Goal: Task Accomplishment & Management: Use online tool/utility

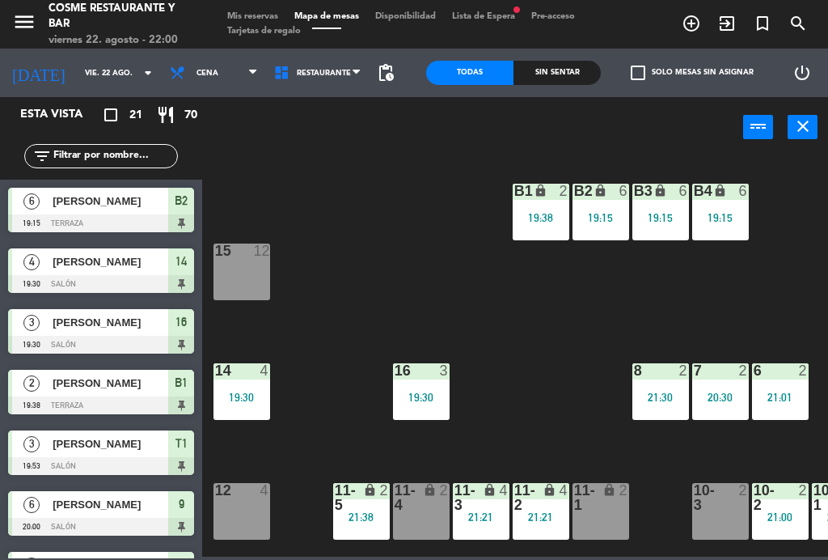
click at [89, 70] on input "vie. 22 ago." at bounding box center [130, 73] width 106 height 25
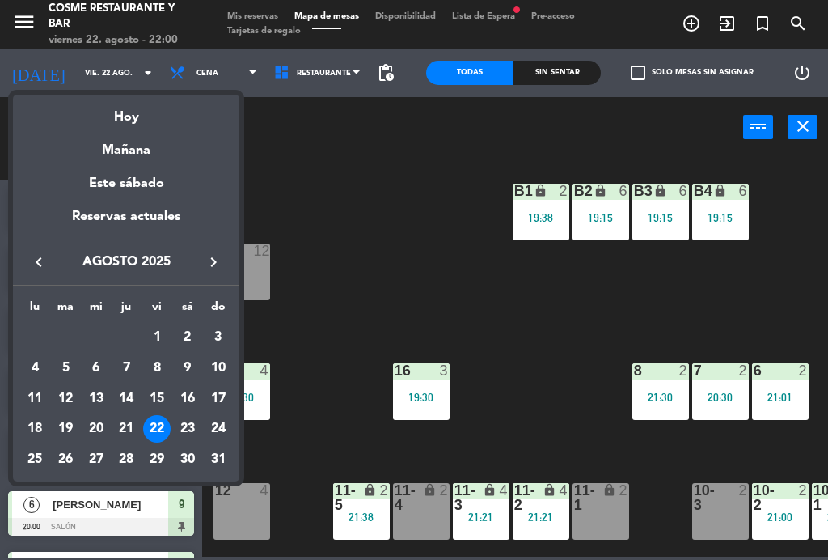
click at [130, 149] on div "Mañana" at bounding box center [126, 144] width 226 height 33
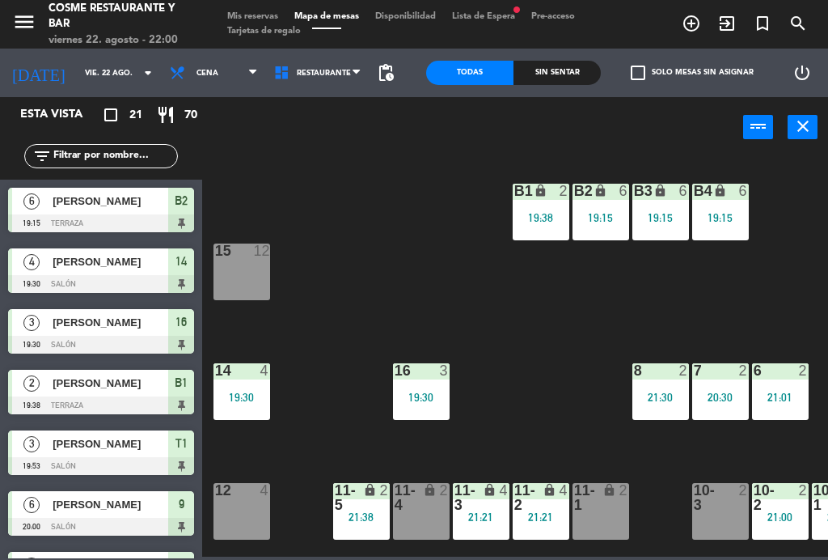
type input "sáb. 23 ago."
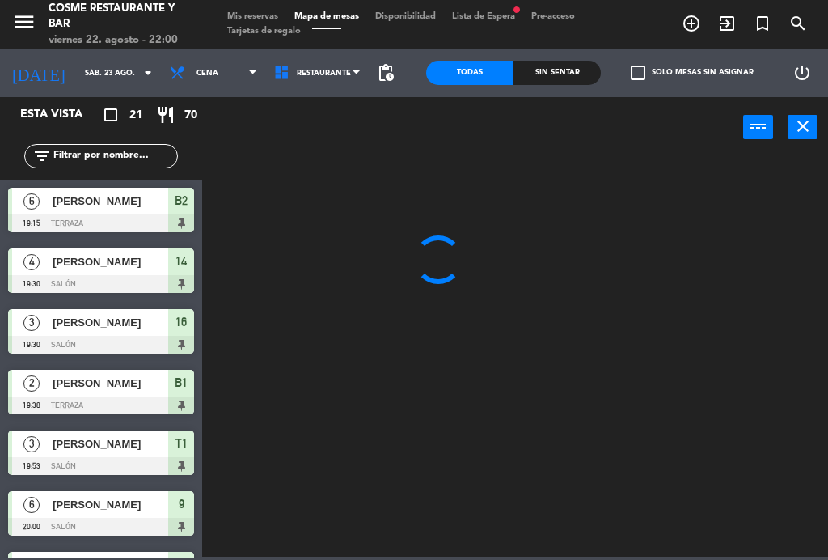
click at [760, 311] on div at bounding box center [519, 355] width 618 height 402
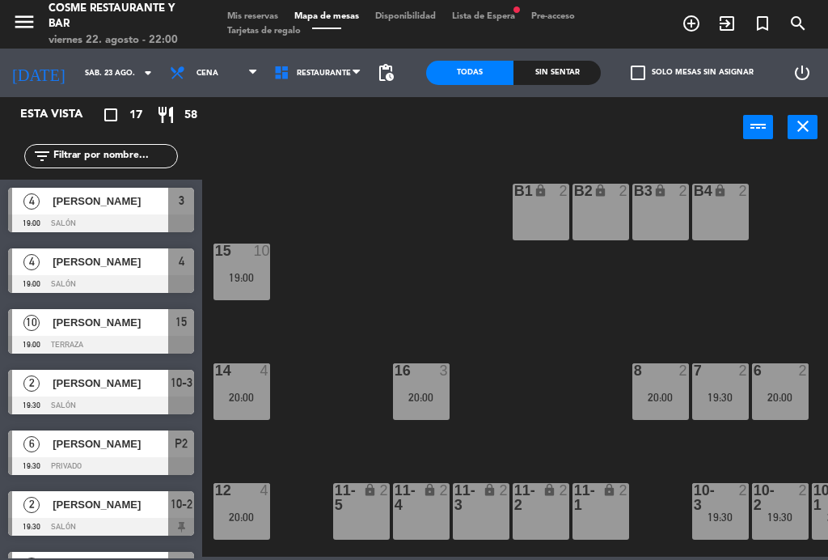
click at [264, 12] on span "Mis reservas" at bounding box center [252, 16] width 67 height 9
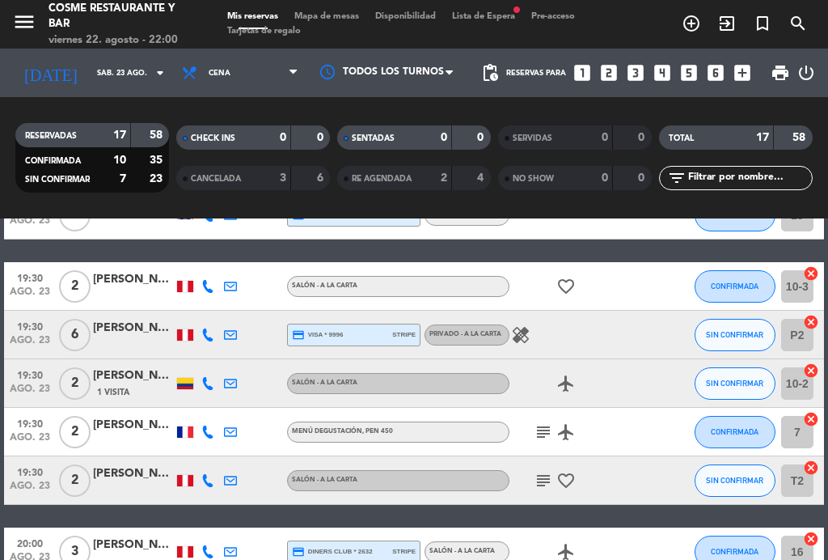
scroll to position [200, 0]
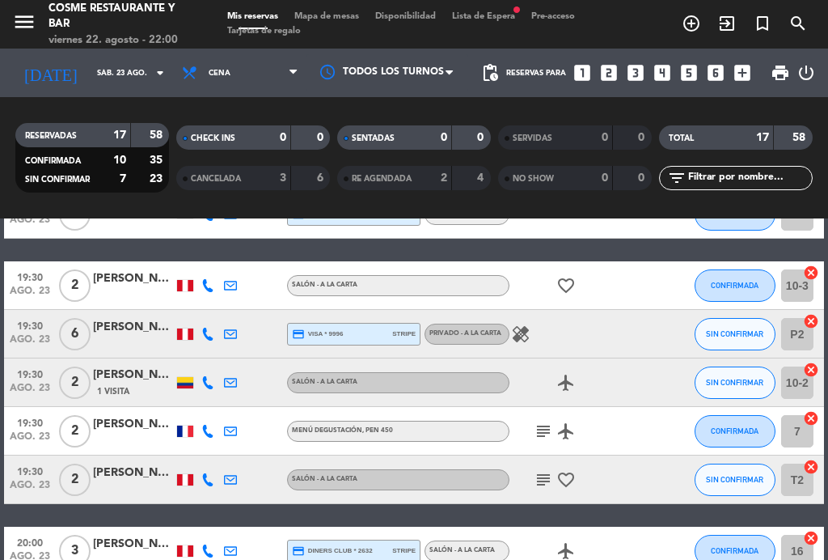
click at [142, 432] on div "[PERSON_NAME]" at bounding box center [133, 424] width 81 height 19
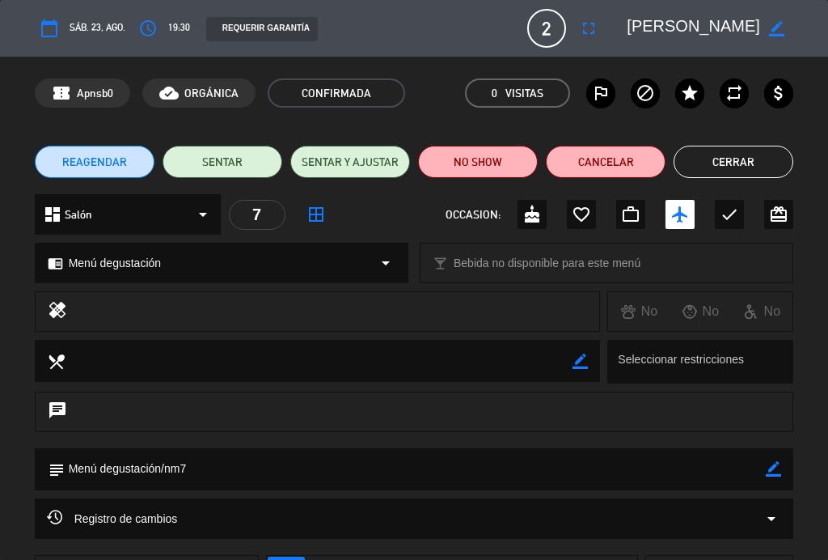
scroll to position [0, 35]
click at [741, 167] on button "Cerrar" at bounding box center [734, 162] width 120 height 32
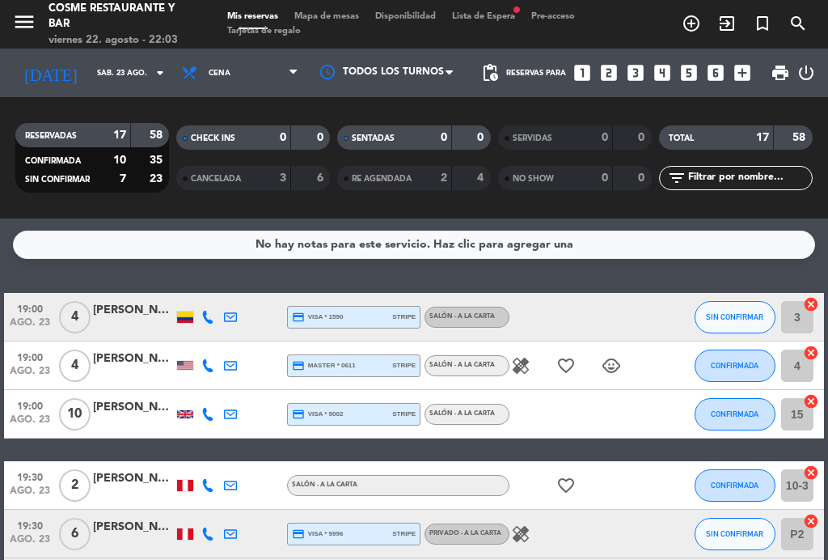
scroll to position [0, 0]
click at [256, 90] on span "Cena" at bounding box center [240, 73] width 133 height 36
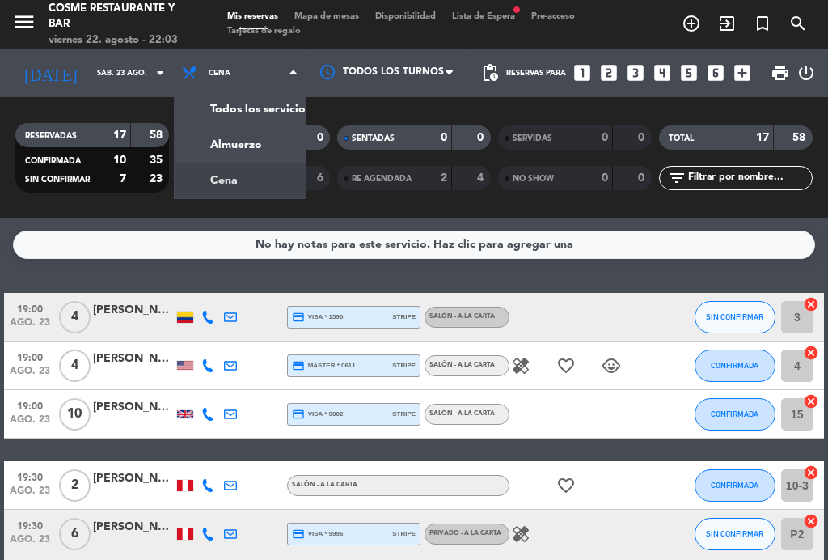
click at [247, 149] on div "menu [PERSON_NAME] Restaurante y Bar [DATE] 22. agosto - 22:03 Mis reservas Map…" at bounding box center [414, 109] width 828 height 218
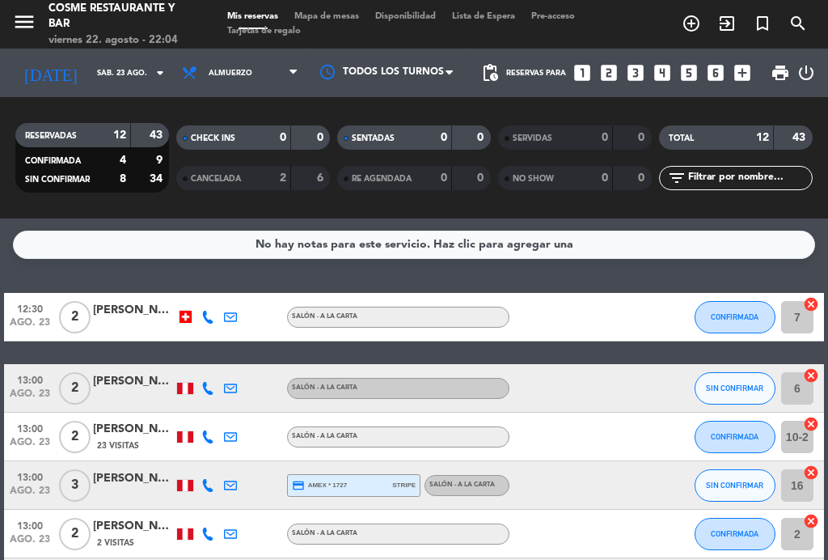
click at [98, 71] on input "sáb. 23 ago." at bounding box center [142, 73] width 106 height 25
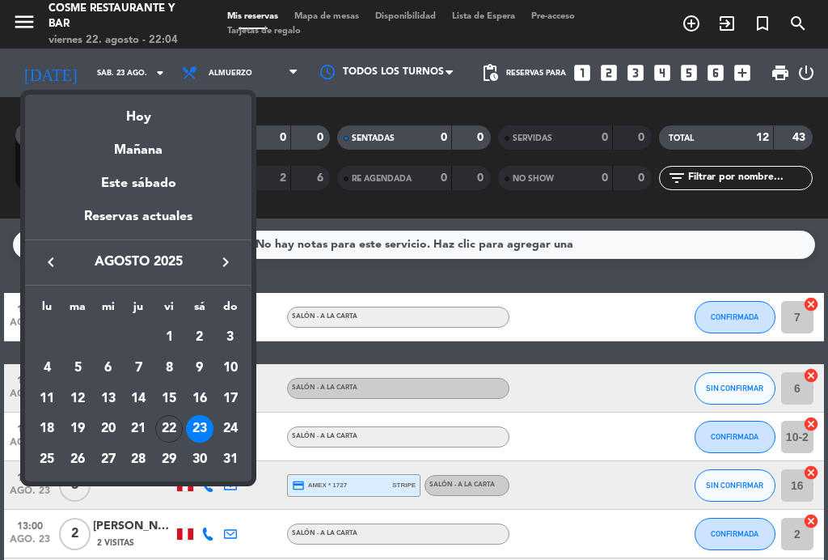
click at [150, 117] on div "Hoy" at bounding box center [138, 111] width 226 height 33
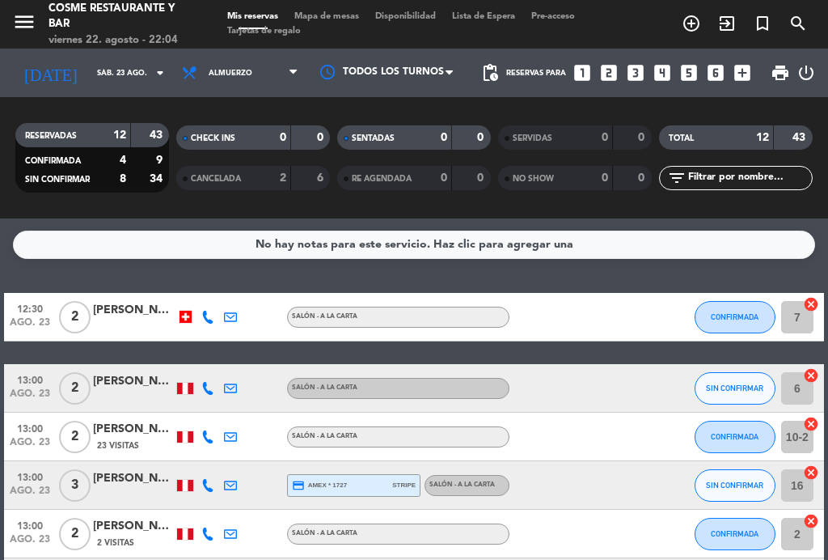
type input "vie. 22 ago."
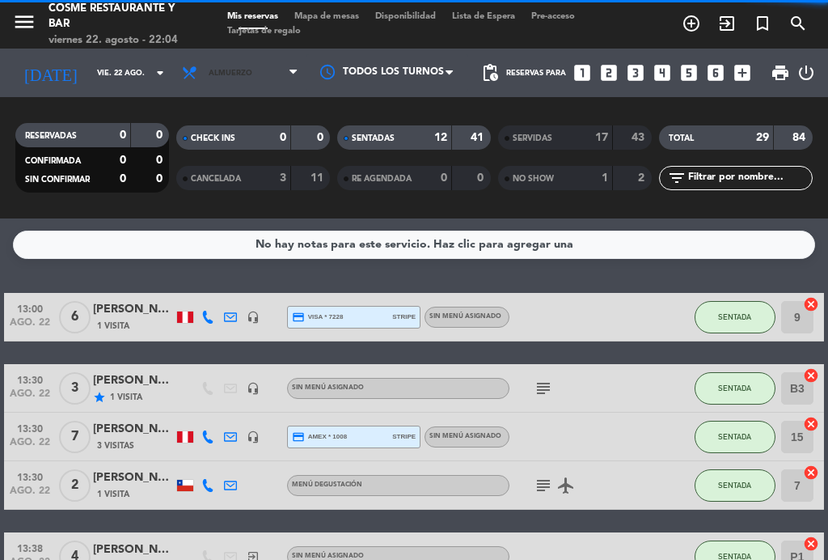
click at [256, 74] on span "Almuerzo" at bounding box center [240, 73] width 133 height 36
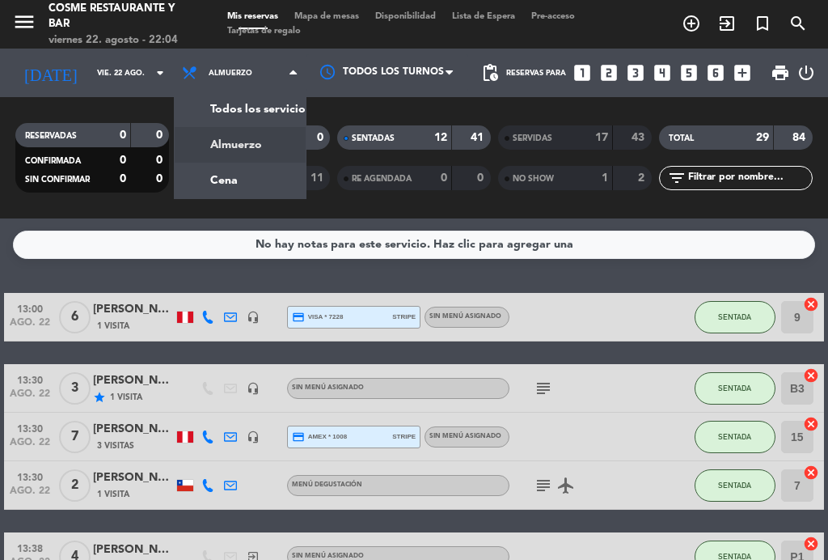
click at [239, 178] on div "menu [PERSON_NAME] Restaurante y Bar [DATE] 22. agosto - 22:04 Mis reservas Map…" at bounding box center [414, 109] width 828 height 218
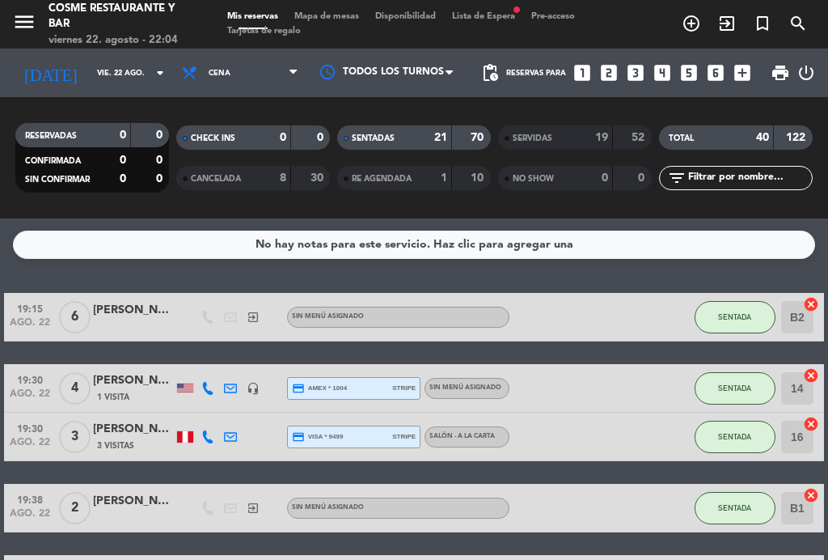
click at [344, 15] on span "Mapa de mesas" at bounding box center [326, 16] width 81 height 9
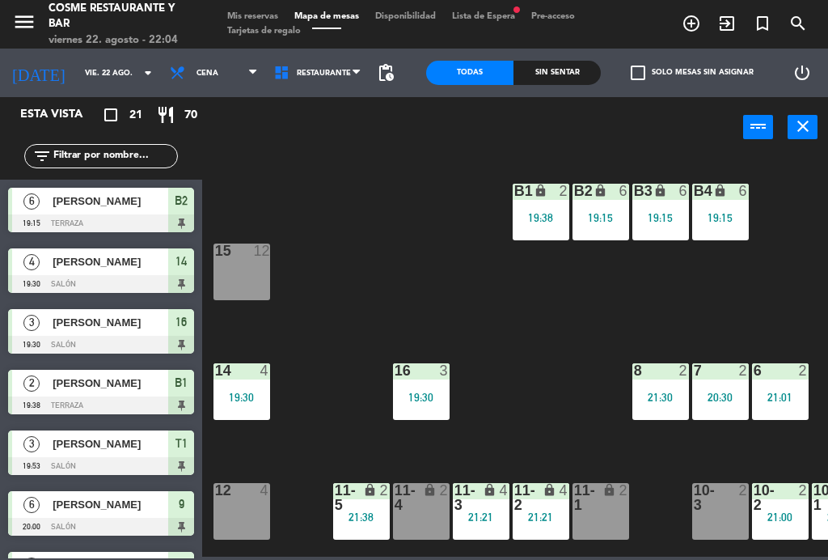
click at [729, 212] on div "19:15" at bounding box center [720, 217] width 57 height 11
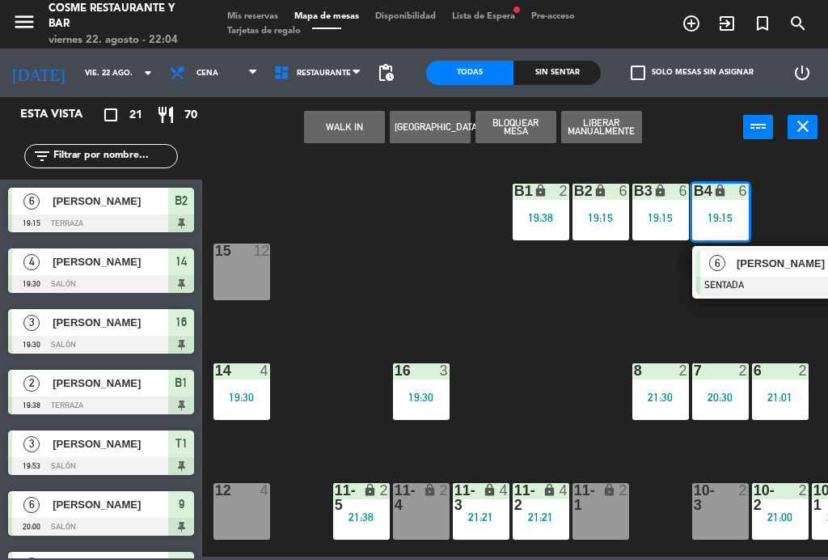
click at [775, 273] on div "[PERSON_NAME]" at bounding box center [787, 263] width 105 height 27
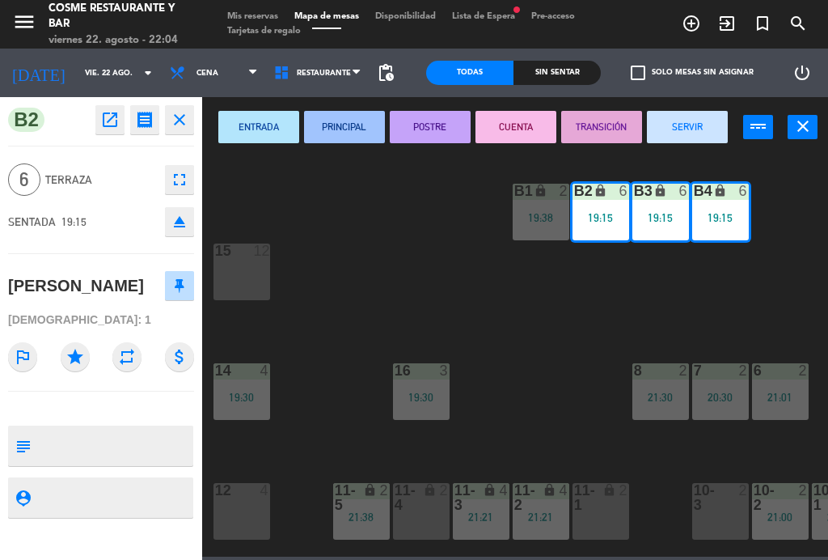
click at [703, 130] on button "SERVIR" at bounding box center [687, 127] width 81 height 32
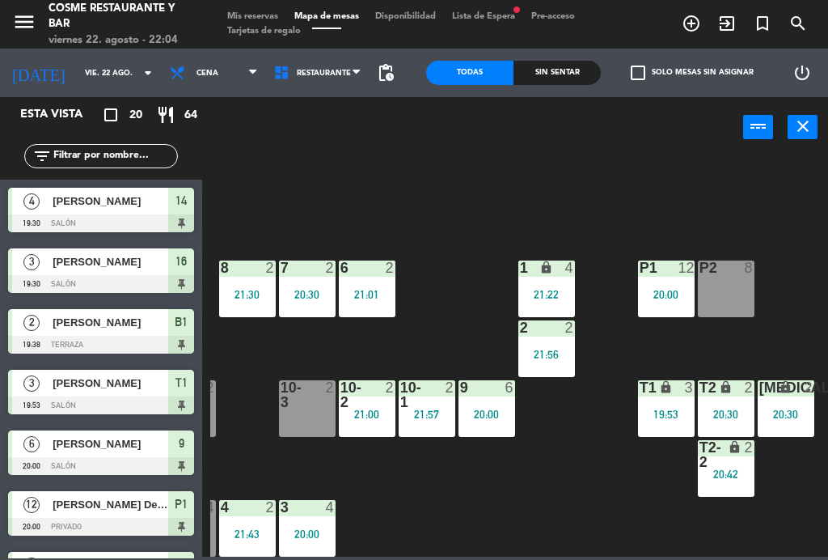
scroll to position [103, 412]
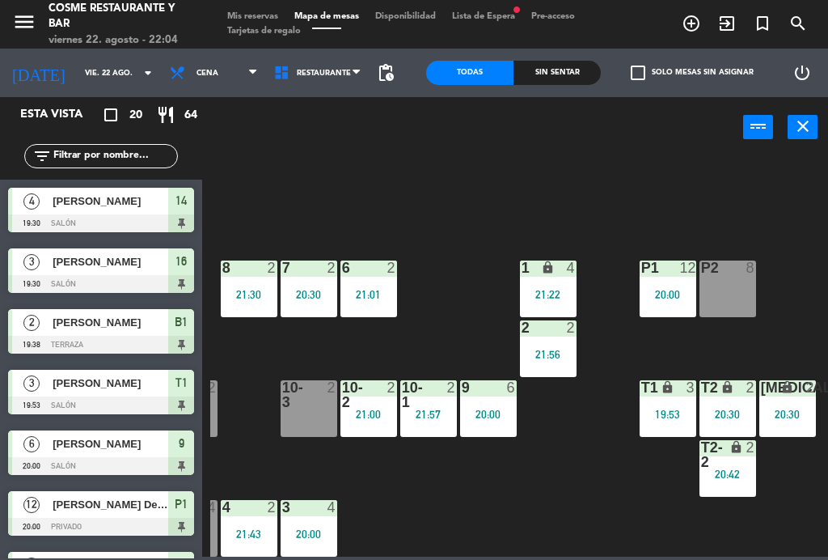
click at [786, 400] on div "[MEDICAL_DATA] lock 2 20:30" at bounding box center [787, 408] width 57 height 57
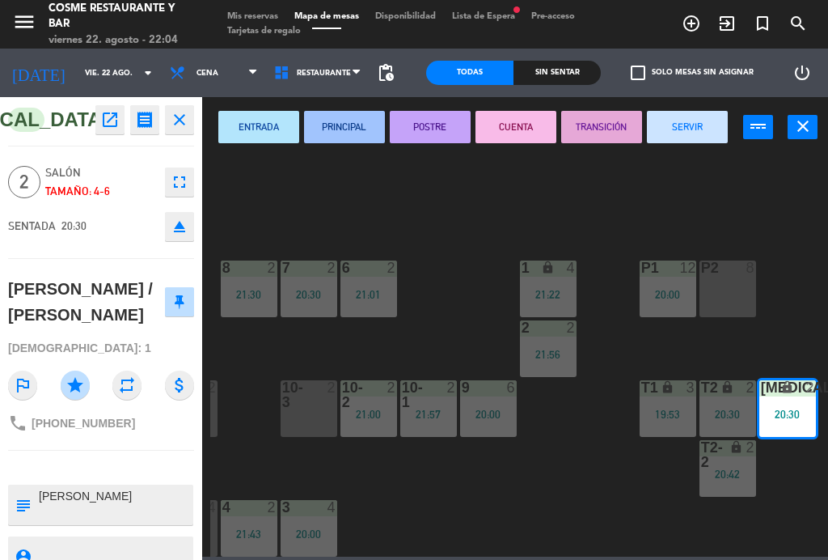
click at [706, 131] on button "SERVIR" at bounding box center [687, 127] width 81 height 32
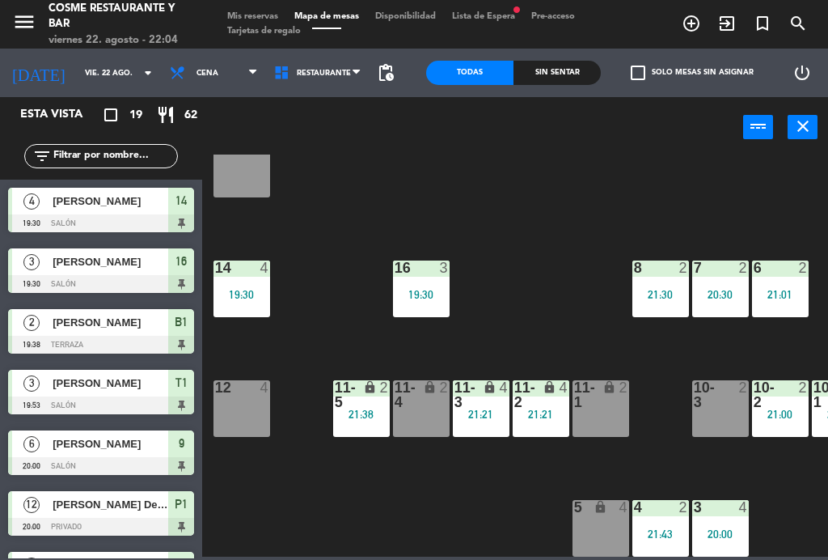
scroll to position [103, 0]
click at [244, 290] on div "19:30" at bounding box center [241, 294] width 57 height 11
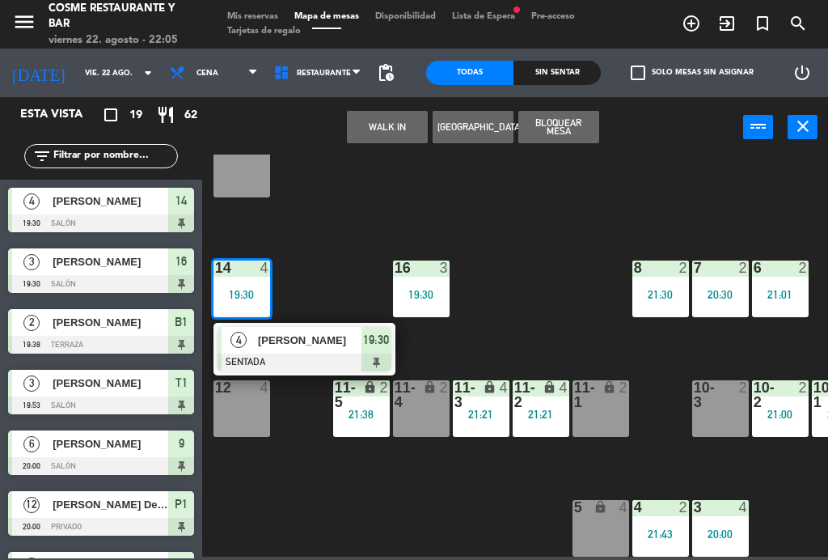
click at [331, 340] on span "[PERSON_NAME]" at bounding box center [309, 340] width 103 height 17
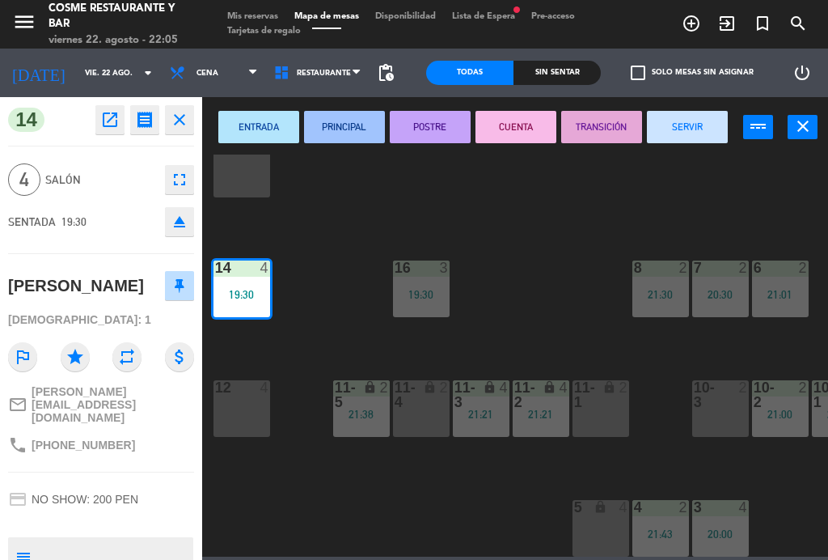
click at [690, 135] on button "SERVIR" at bounding box center [687, 127] width 81 height 32
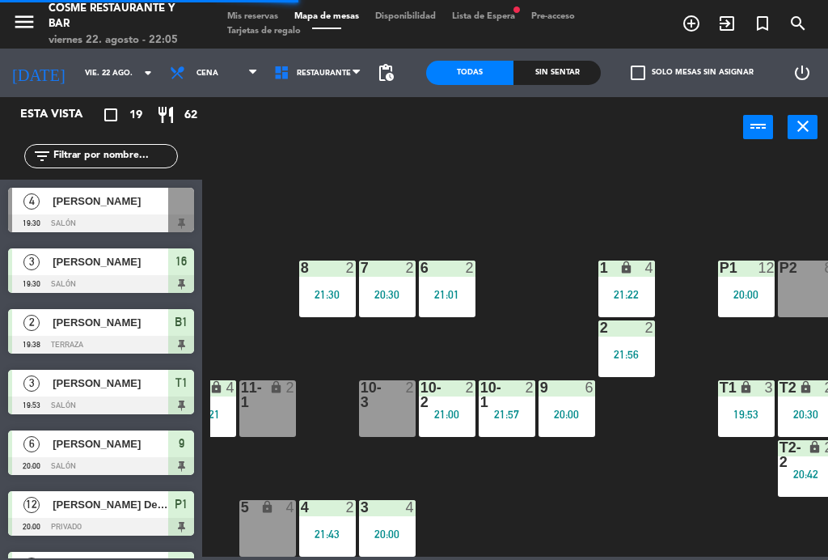
scroll to position [103, 333]
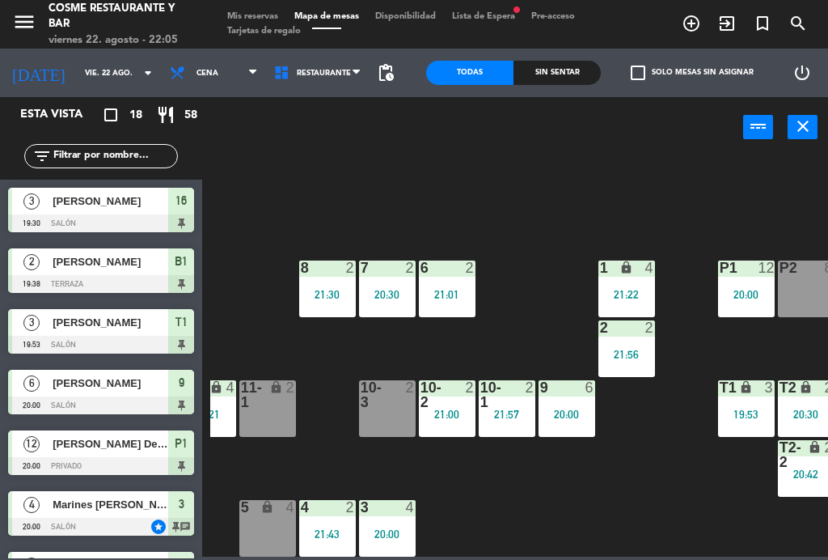
click at [616, 489] on div "B1 lock 2 19:38 B2 lock 2 B3 lock 2 B4 lock 2 15 12 14 5 8 2 21:30 7 2 20:30 6 …" at bounding box center [519, 355] width 618 height 402
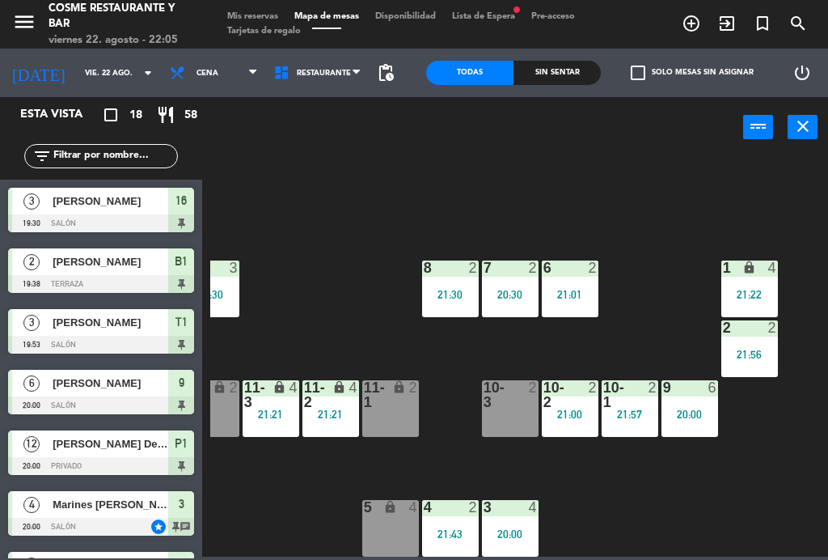
scroll to position [103, 210]
click at [518, 530] on div "20:00" at bounding box center [510, 533] width 57 height 11
click at [735, 471] on div "B1 lock 2 19:38 B2 lock 2 B3 lock 2 B4 lock 2 15 12 14 5 8 2 21:30 7 2 20:30 6 …" at bounding box center [519, 355] width 618 height 402
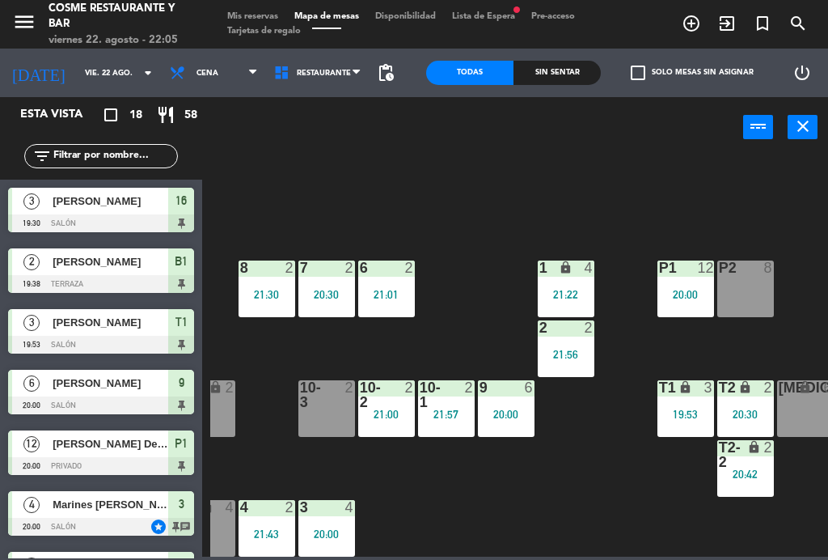
scroll to position [103, 394]
click at [691, 398] on div "T1 lock 3 19:53" at bounding box center [685, 408] width 57 height 57
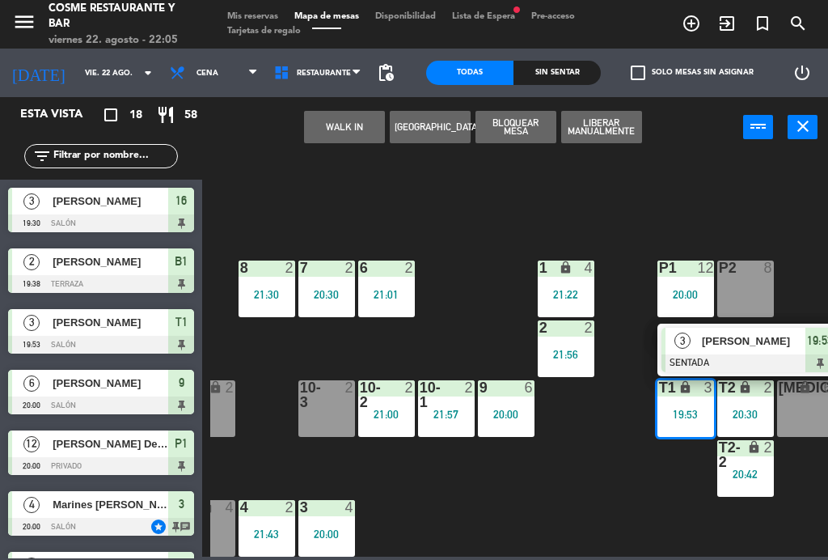
click at [742, 347] on span "[PERSON_NAME]" at bounding box center [753, 340] width 103 height 17
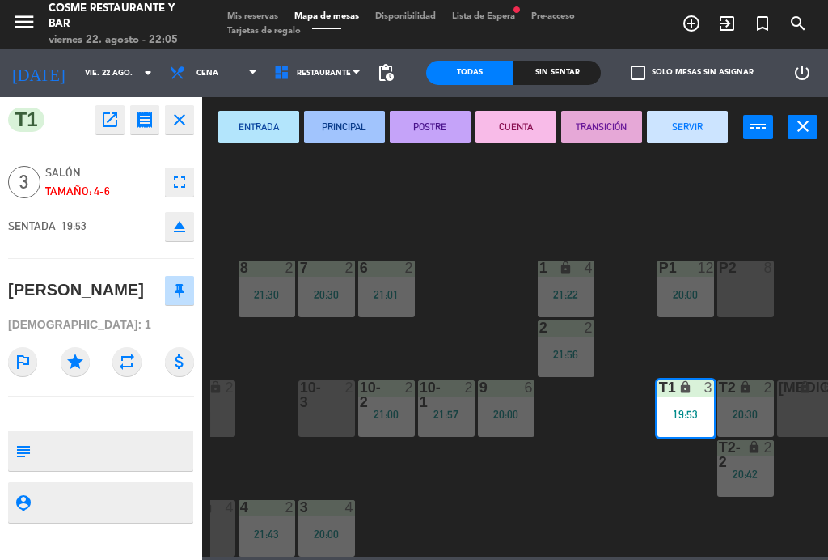
click at [701, 130] on button "SERVIR" at bounding box center [687, 127] width 81 height 32
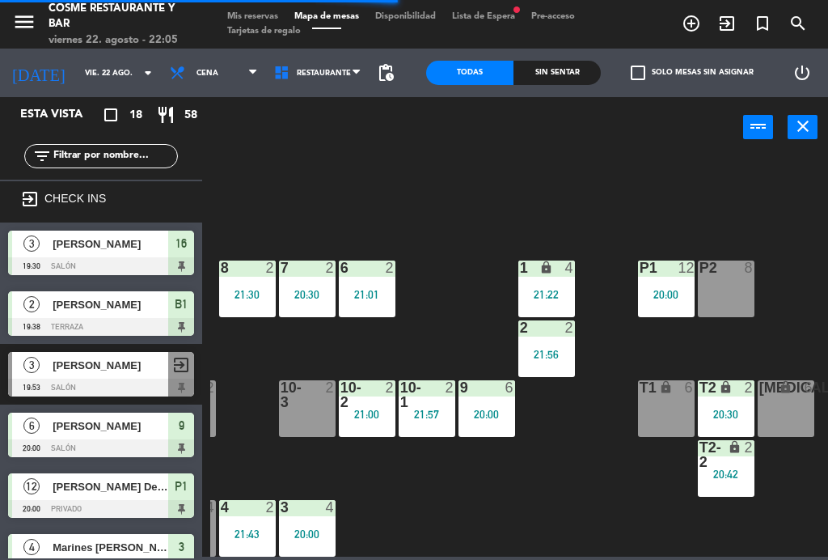
scroll to position [103, 412]
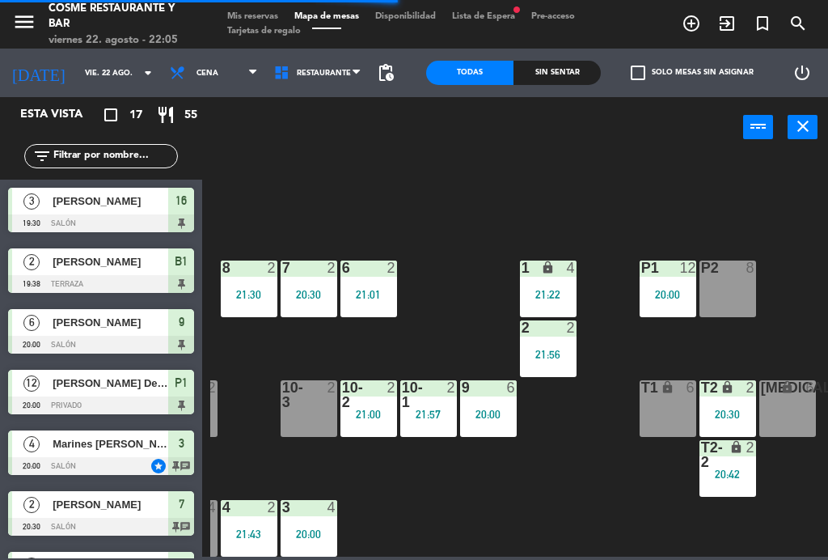
click at [741, 391] on div "2" at bounding box center [754, 387] width 27 height 15
click at [615, 515] on div "B1 lock 2 19:38 B2 lock 2 B3 lock 2 B4 lock 2 15 12 14 5 8 2 21:30 7 2 20:30 6 …" at bounding box center [519, 355] width 618 height 402
click at [730, 479] on div "20:42" at bounding box center [727, 473] width 57 height 11
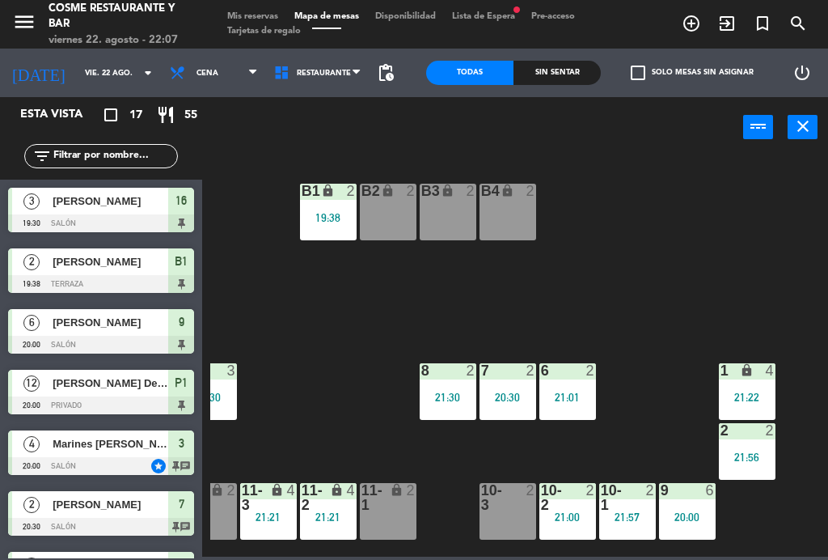
scroll to position [0, 213]
click at [350, 214] on div "19:38" at bounding box center [328, 217] width 57 height 11
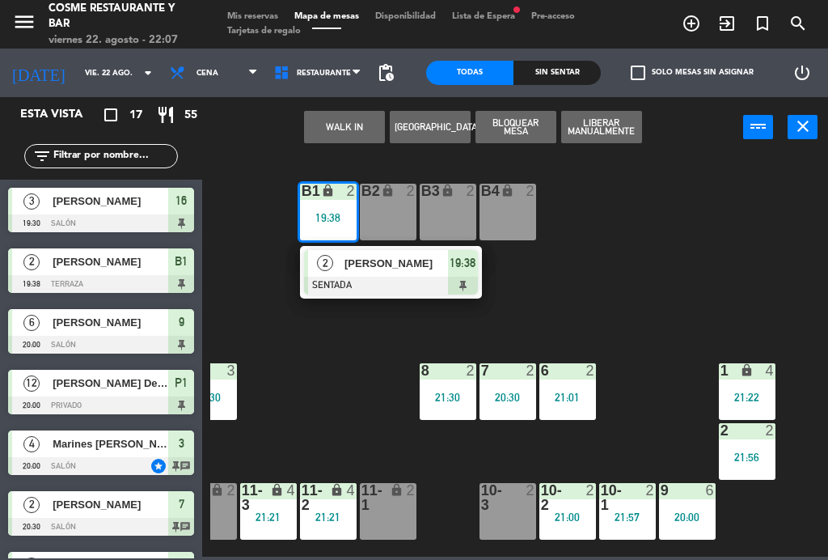
click at [407, 256] on span "[PERSON_NAME]" at bounding box center [395, 263] width 103 height 17
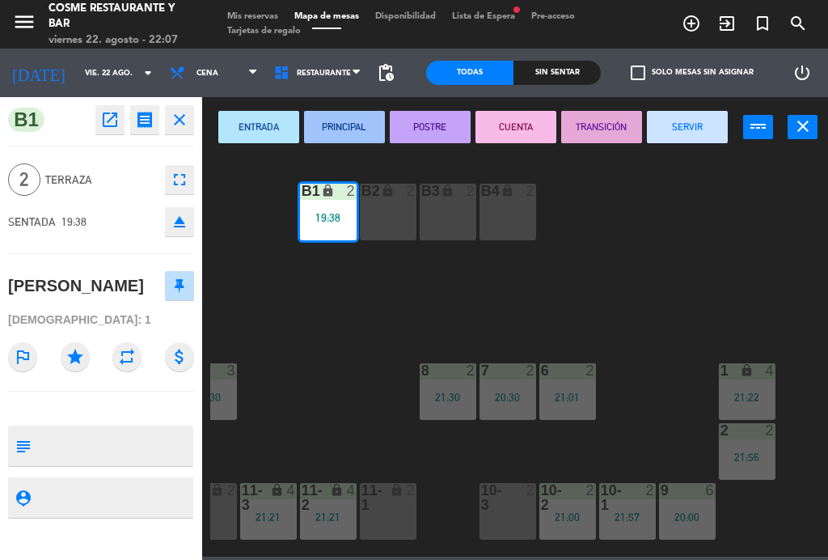
click at [678, 125] on button "SERVIR" at bounding box center [687, 127] width 81 height 32
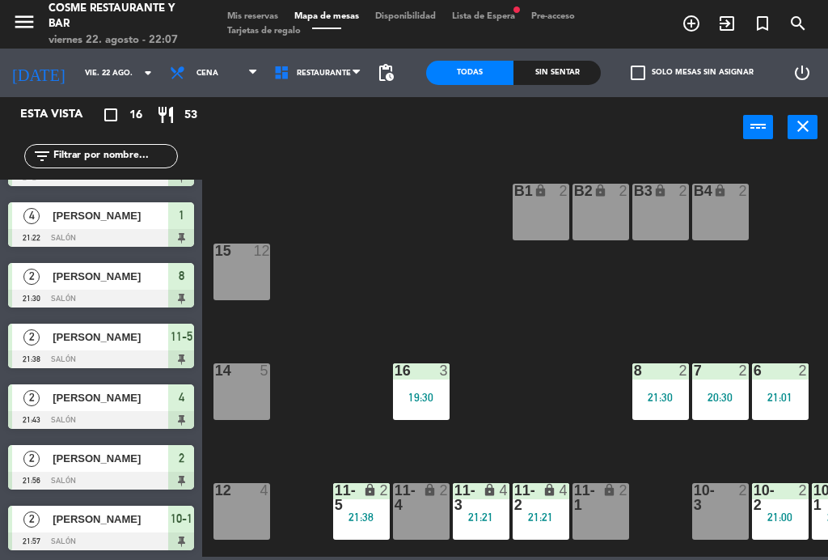
scroll to position [592, 0]
